Goal: Find specific page/section

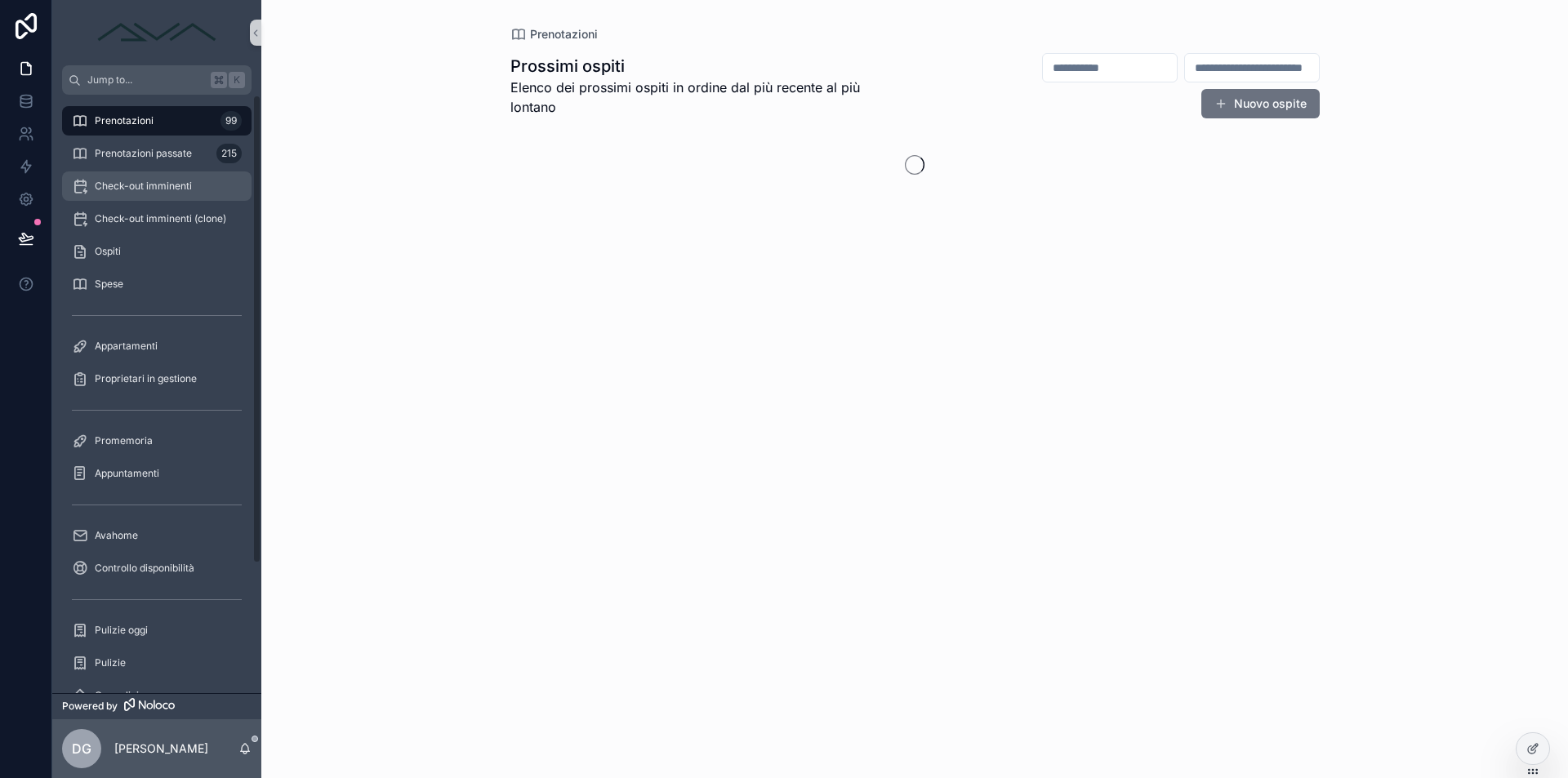
click at [154, 193] on div "Check-out imminenti" at bounding box center [157, 187] width 170 height 26
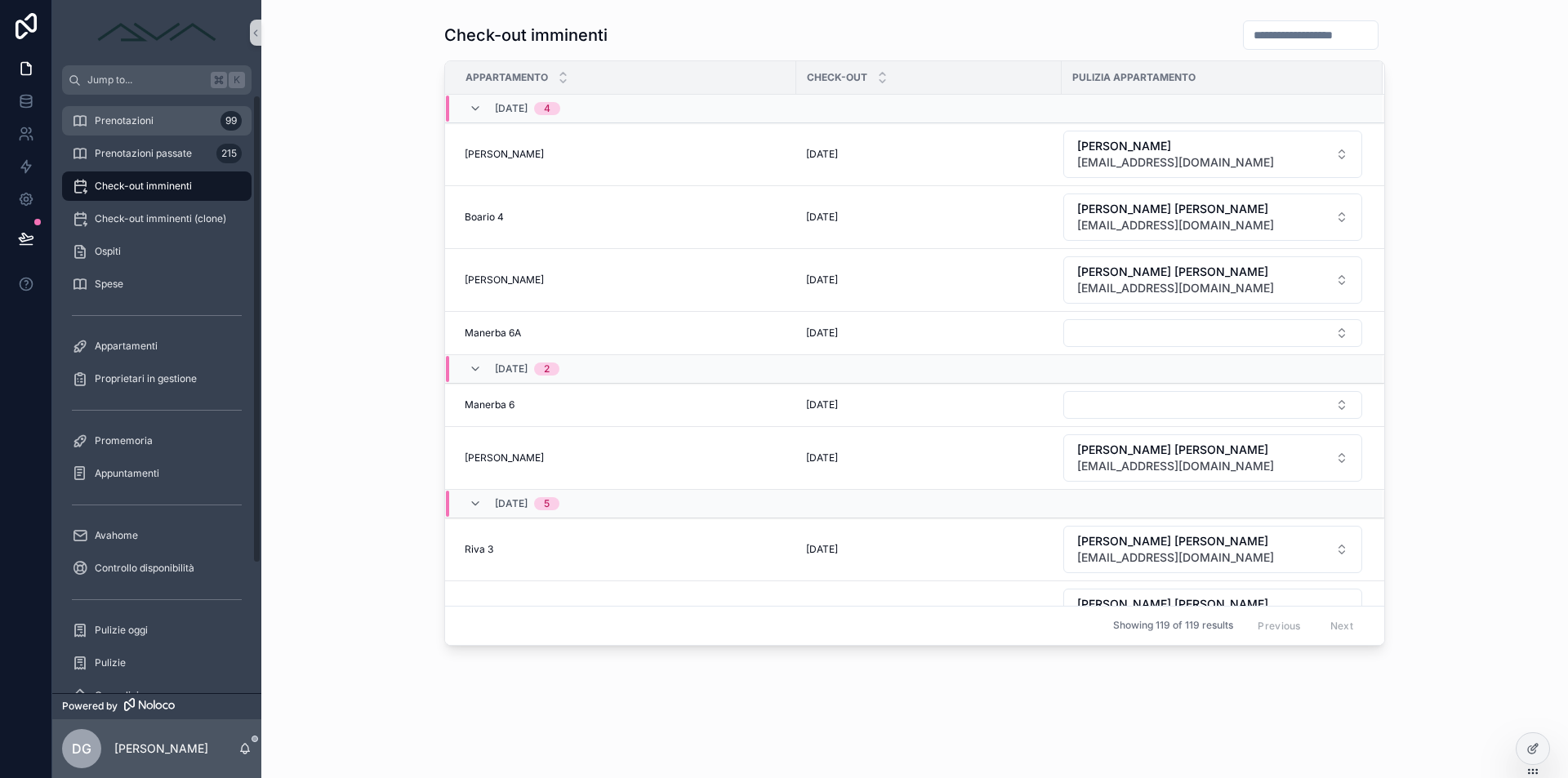
click at [144, 130] on div "Prenotazioni 99" at bounding box center [157, 121] width 170 height 26
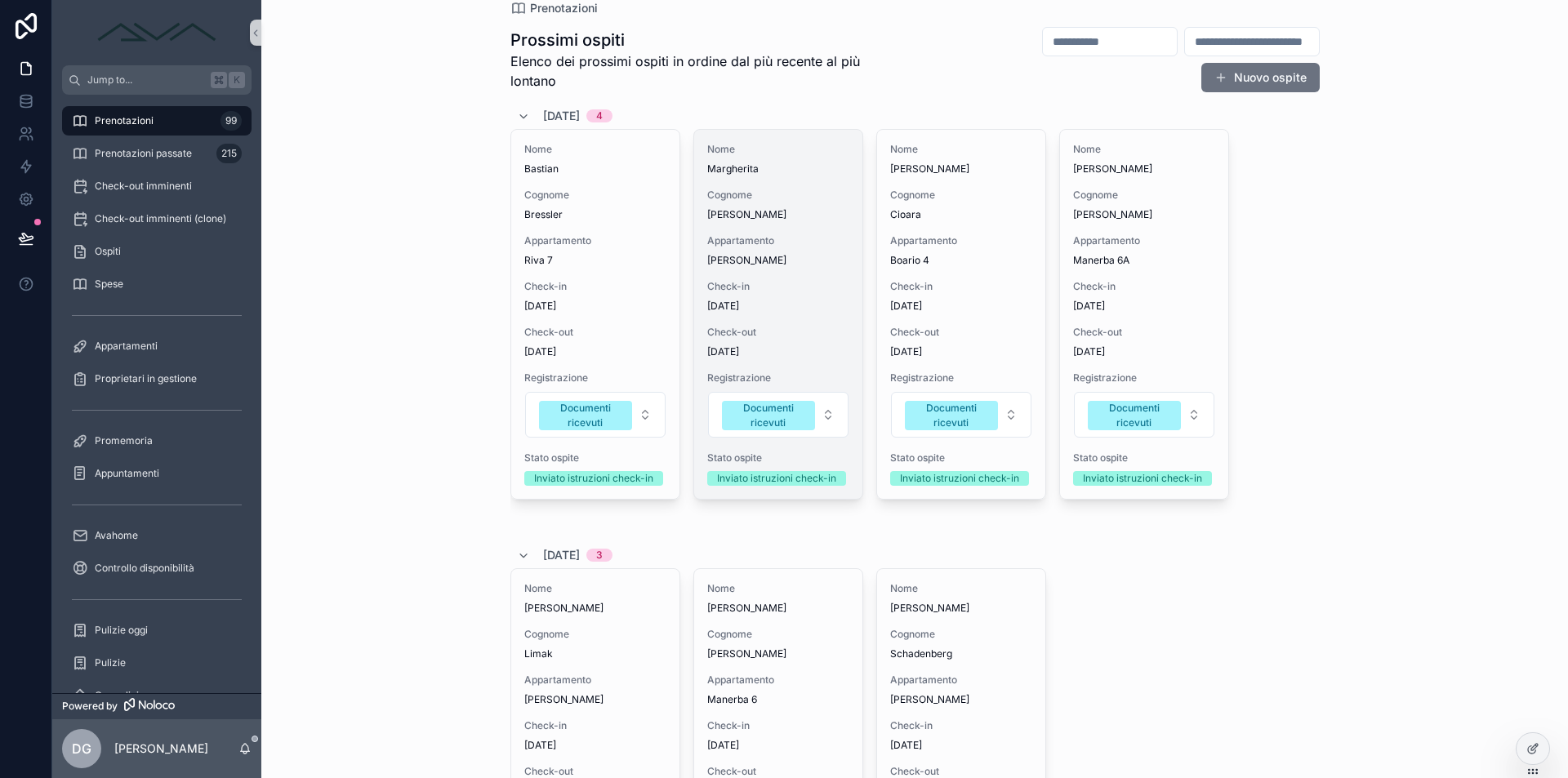
scroll to position [99, 0]
